Goal: Transaction & Acquisition: Book appointment/travel/reservation

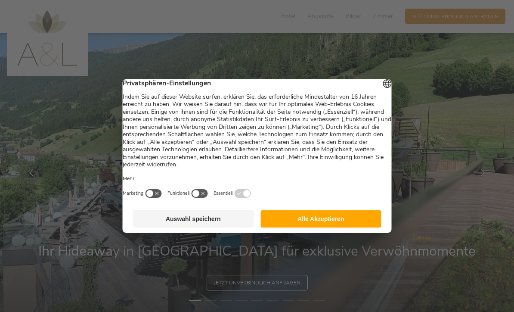
click at [217, 221] on button "Auswahl speichern" at bounding box center [193, 218] width 121 height 17
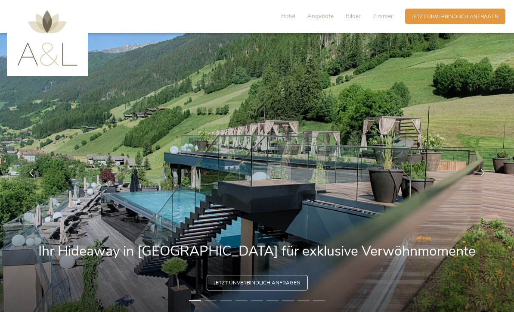
click at [319, 19] on span "Angebote" at bounding box center [320, 16] width 26 height 8
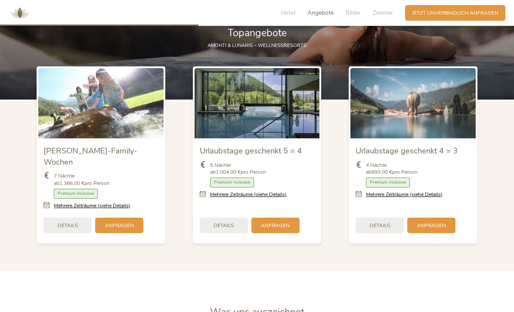
scroll to position [851, 0]
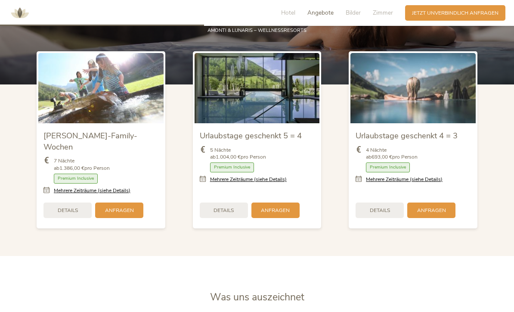
click at [228, 214] on span "Details" at bounding box center [224, 210] width 20 height 7
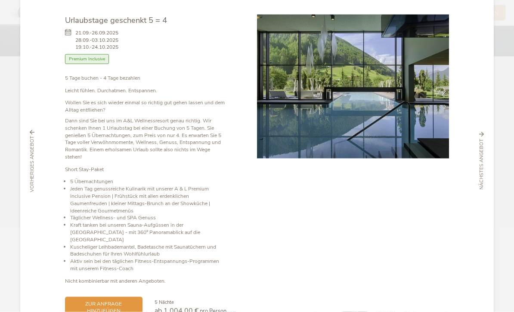
scroll to position [879, 0]
click at [425, 280] on div at bounding box center [353, 166] width 192 height 303
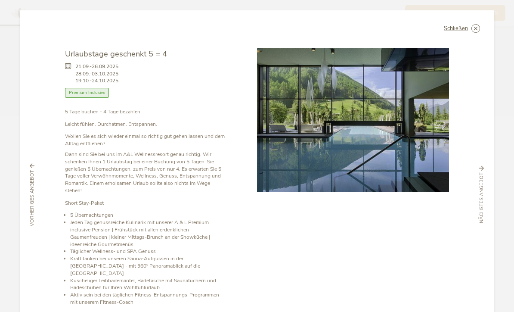
scroll to position [990, 0]
click at [0, 0] on icon at bounding box center [0, 0] width 0 height 0
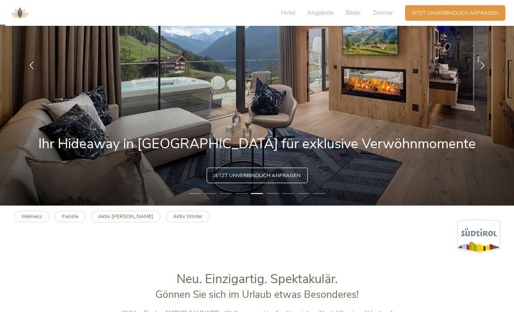
scroll to position [0, 0]
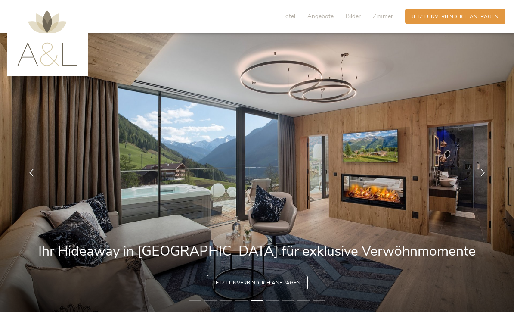
click at [384, 16] on span "Zimmer" at bounding box center [383, 16] width 20 height 8
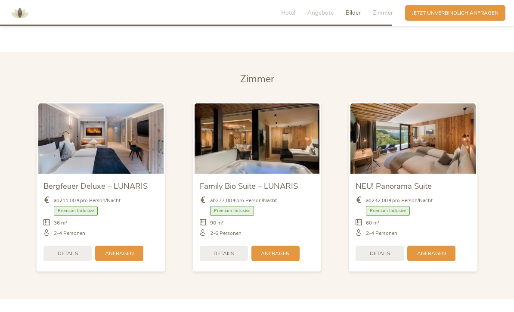
scroll to position [1684, 0]
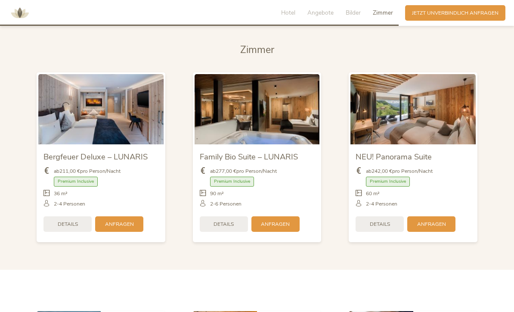
click at [419, 130] on img at bounding box center [413, 109] width 125 height 70
click at [387, 228] on span "Details" at bounding box center [380, 223] width 20 height 7
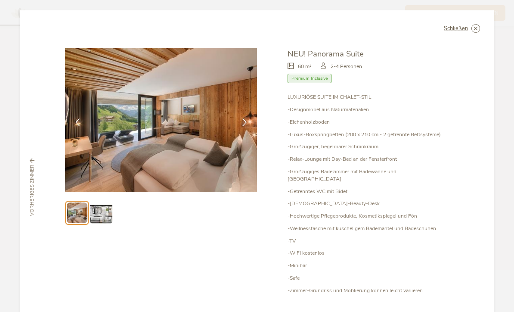
click at [242, 118] on icon at bounding box center [245, 122] width 8 height 8
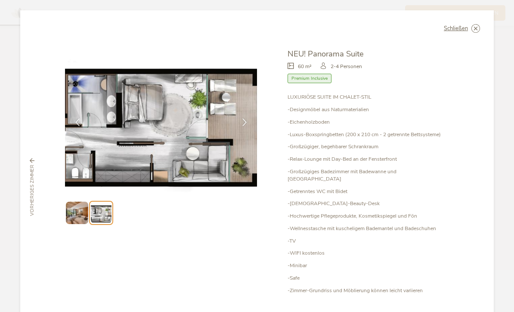
click at [251, 112] on div at bounding box center [245, 123] width 22 height 22
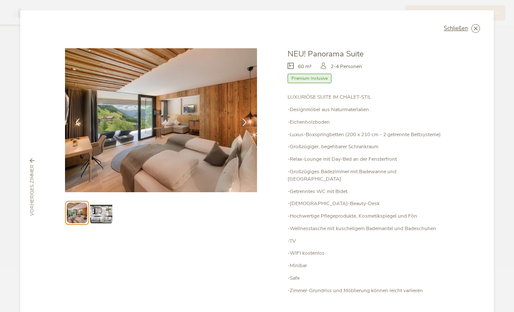
click at [246, 118] on icon at bounding box center [245, 122] width 8 height 8
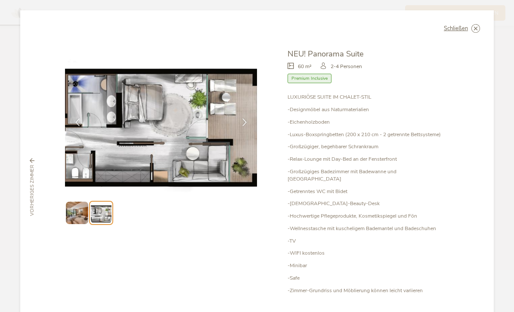
click at [245, 118] on icon at bounding box center [245, 122] width 8 height 8
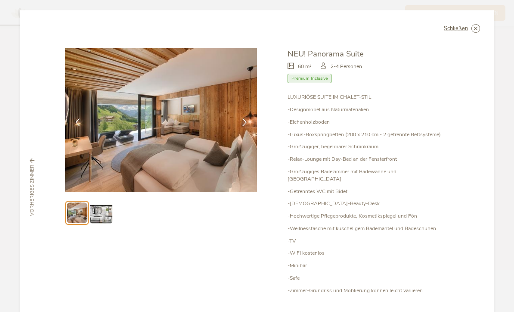
click at [246, 118] on icon at bounding box center [245, 122] width 8 height 8
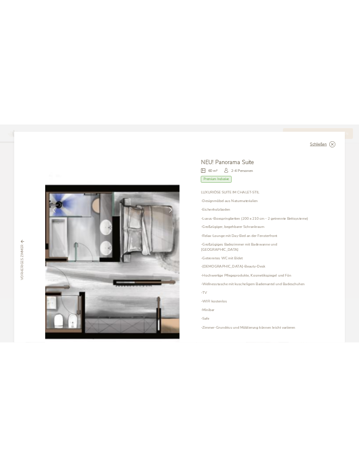
scroll to position [1743, 0]
